Goal: Transaction & Acquisition: Subscribe to service/newsletter

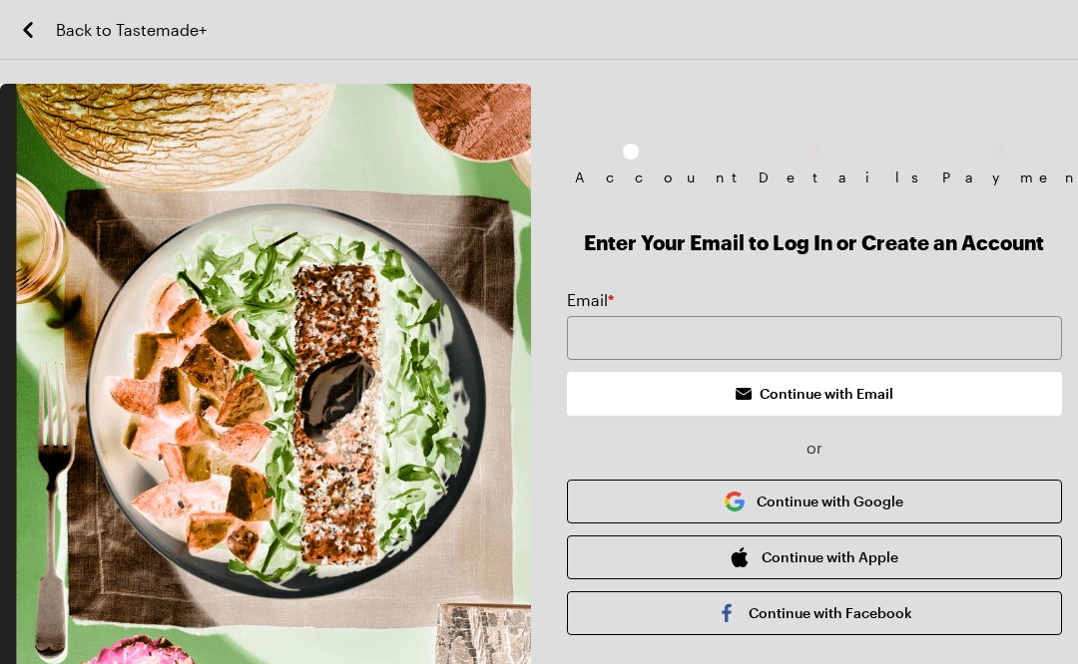
click at [632, 140] on div "Account Details Payment" at bounding box center [814, 156] width 495 height 145
click at [631, 160] on div "Account" at bounding box center [631, 157] width 16 height 26
click at [630, 159] on span "Subscription checkout form navigation" at bounding box center [631, 152] width 16 height 16
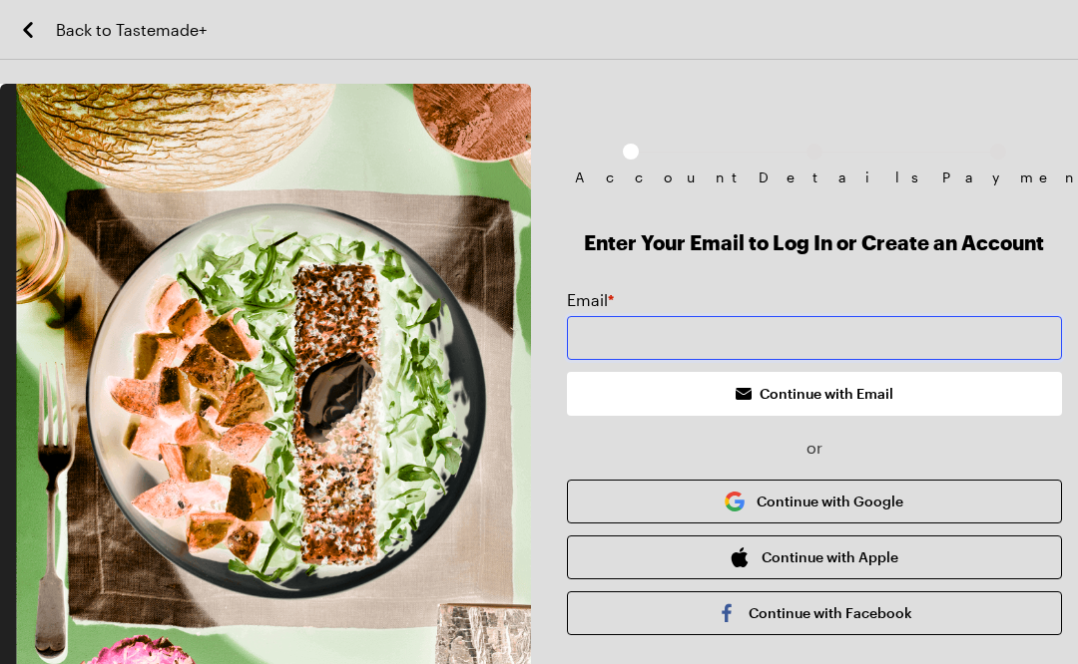
click at [661, 320] on input "email" at bounding box center [814, 338] width 495 height 44
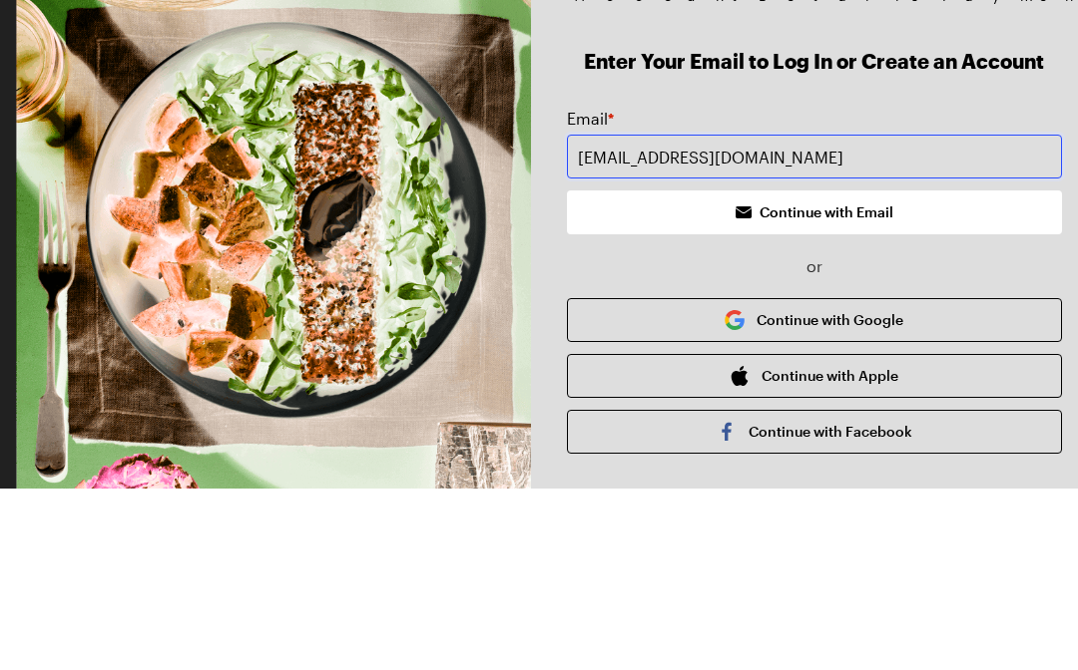
type input "[EMAIL_ADDRESS][DOMAIN_NAME]"
click at [875, 384] on span "Continue with Email" at bounding box center [826, 394] width 134 height 20
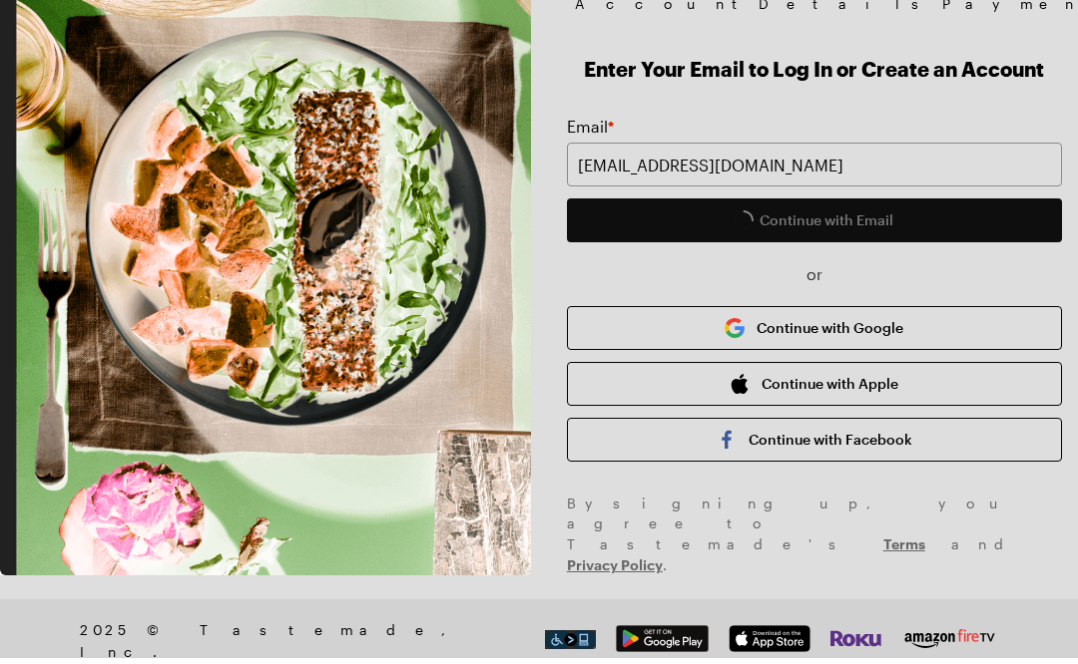
scroll to position [174, 0]
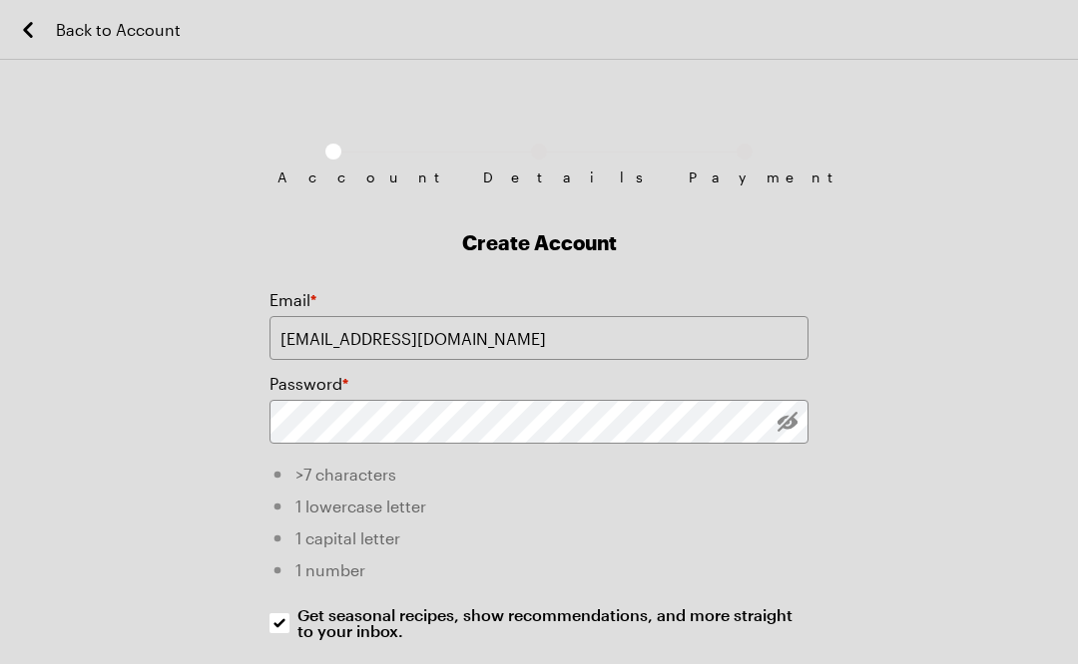
click at [33, 42] on link "Back to Account" at bounding box center [98, 29] width 165 height 59
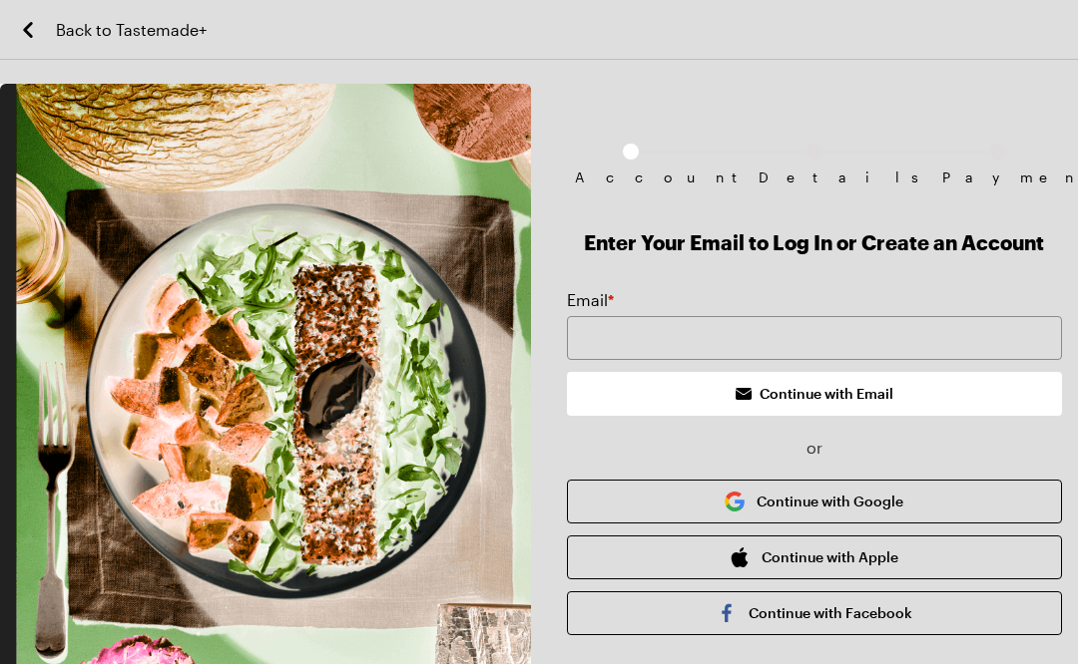
click at [17, 31] on icon "Back to Tastemade+" at bounding box center [28, 30] width 24 height 24
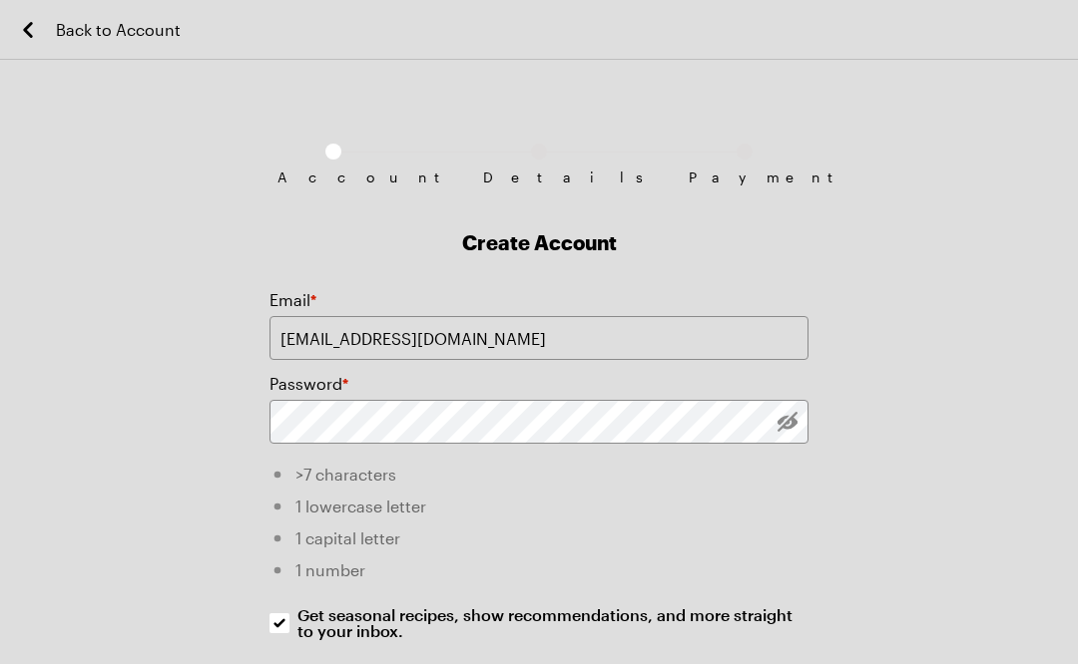
click at [59, 21] on span "Back to Account" at bounding box center [118, 30] width 125 height 24
